Goal: Use online tool/utility

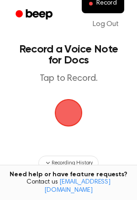
click at [75, 110] on span "button" at bounding box center [68, 112] width 47 height 47
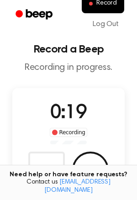
click at [82, 116] on span "0:19" at bounding box center [68, 113] width 37 height 19
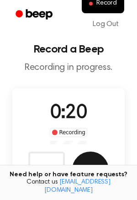
click at [89, 160] on button "Save" at bounding box center [90, 170] width 37 height 37
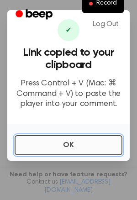
click at [80, 145] on button "OK" at bounding box center [69, 145] width 108 height 20
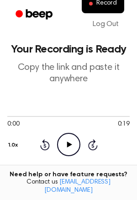
click at [65, 141] on icon "Play Audio" at bounding box center [68, 144] width 23 height 23
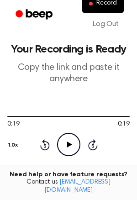
click at [19, 145] on div "1.0x" at bounding box center [14, 144] width 14 height 18
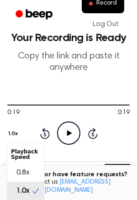
scroll to position [11, 0]
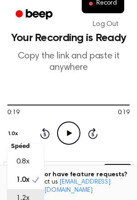
click at [31, 194] on div "1.2x" at bounding box center [25, 198] width 37 height 18
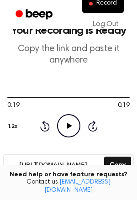
click at [78, 122] on circle at bounding box center [69, 126] width 22 height 22
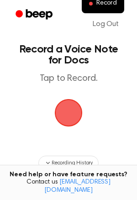
click at [56, 119] on span "button" at bounding box center [69, 113] width 26 height 26
